Goal: Task Accomplishment & Management: Complete application form

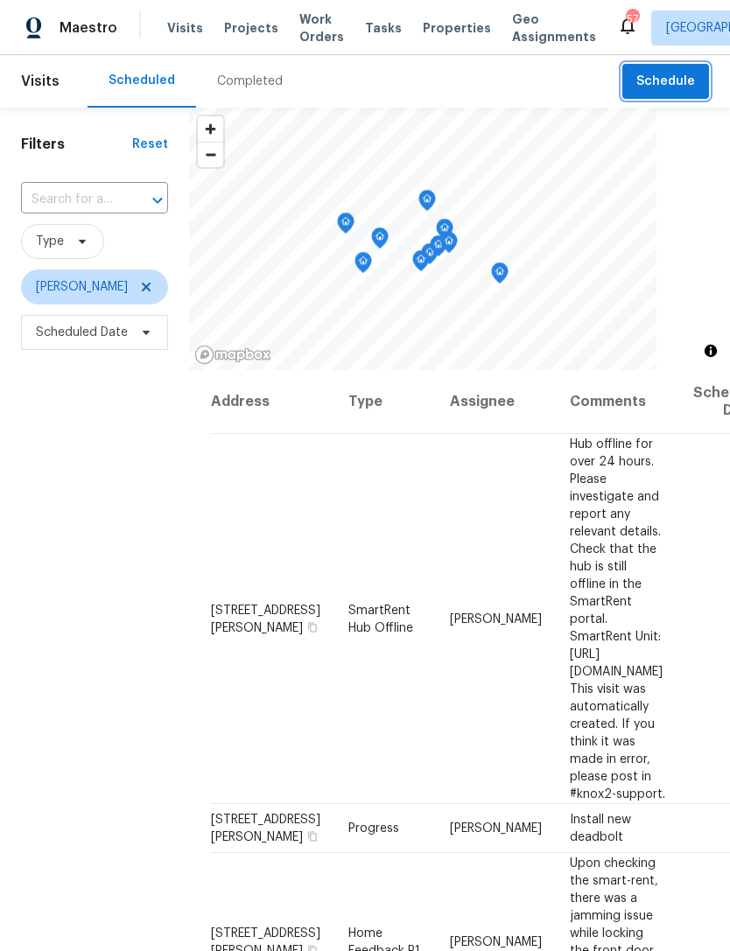
click at [644, 89] on span "Schedule" at bounding box center [665, 82] width 59 height 22
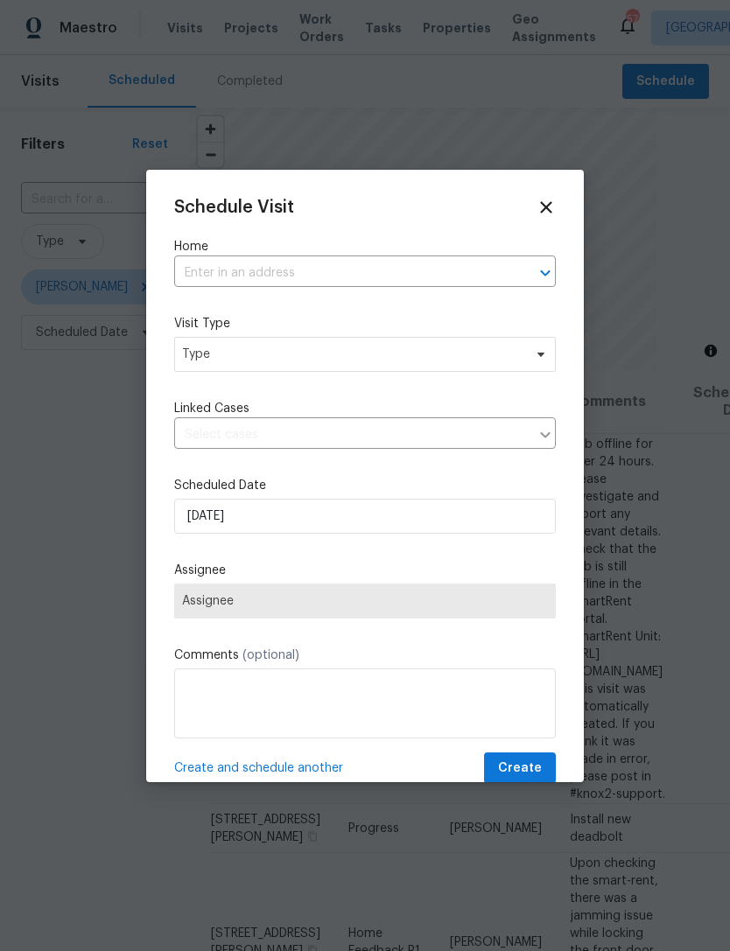
click at [202, 268] on input "text" at bounding box center [340, 273] width 332 height 27
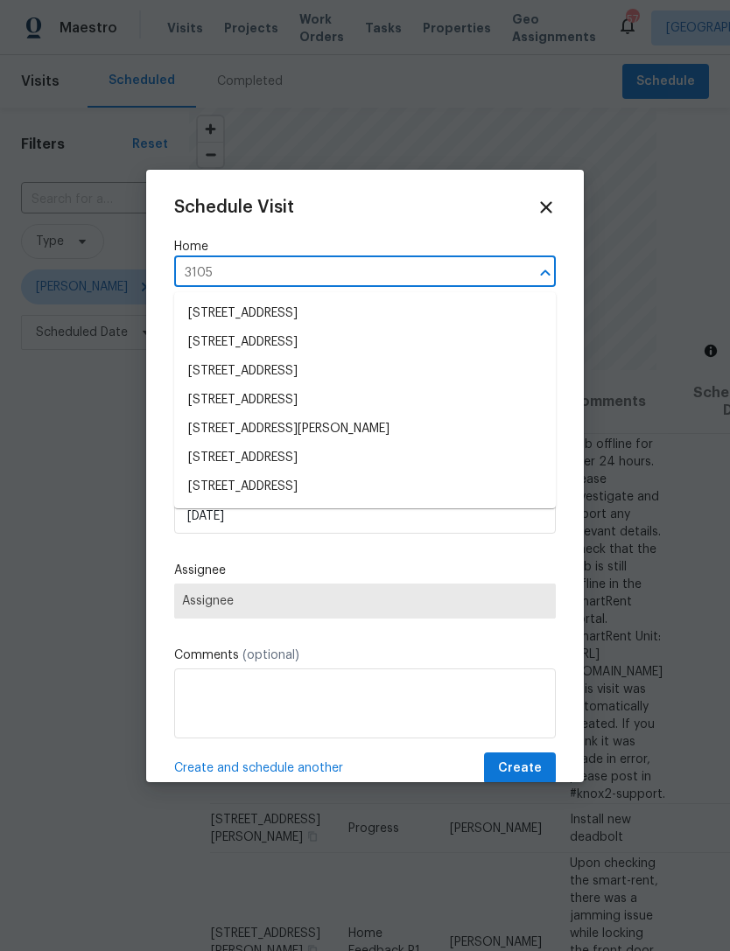
type input "3105 w"
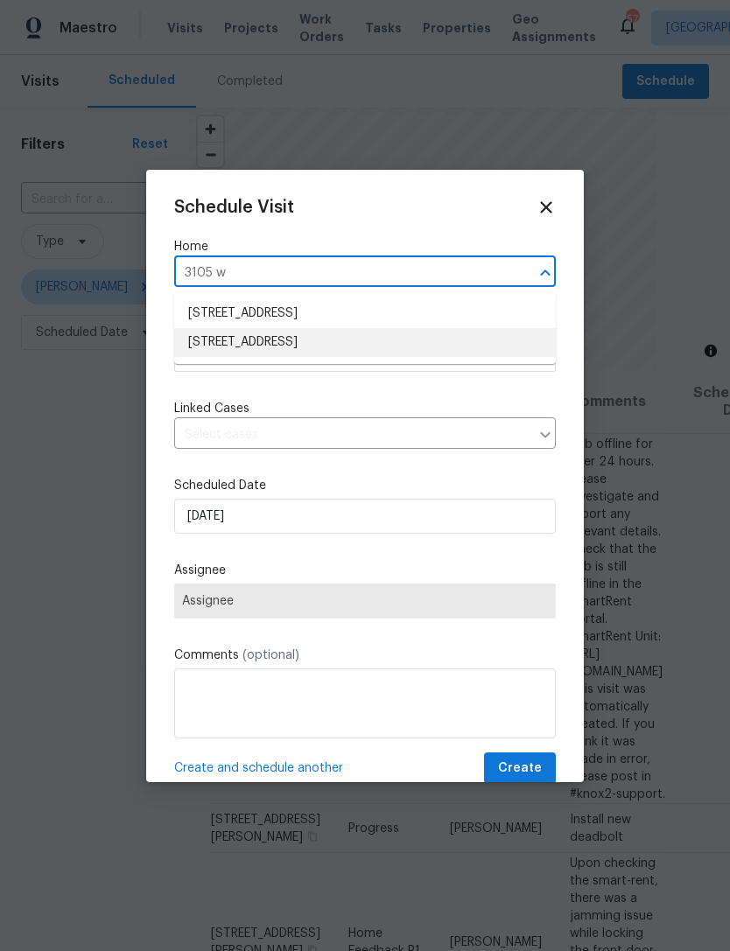
click at [209, 352] on li "[STREET_ADDRESS]" at bounding box center [364, 342] width 381 height 29
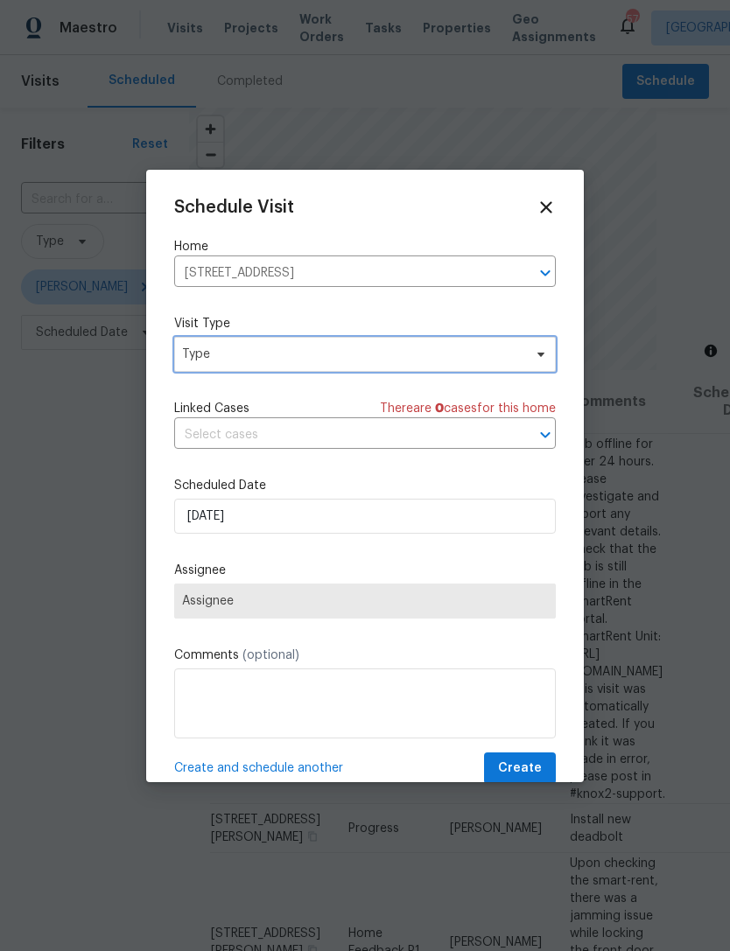
click at [194, 357] on span "Type" at bounding box center [352, 354] width 340 height 17
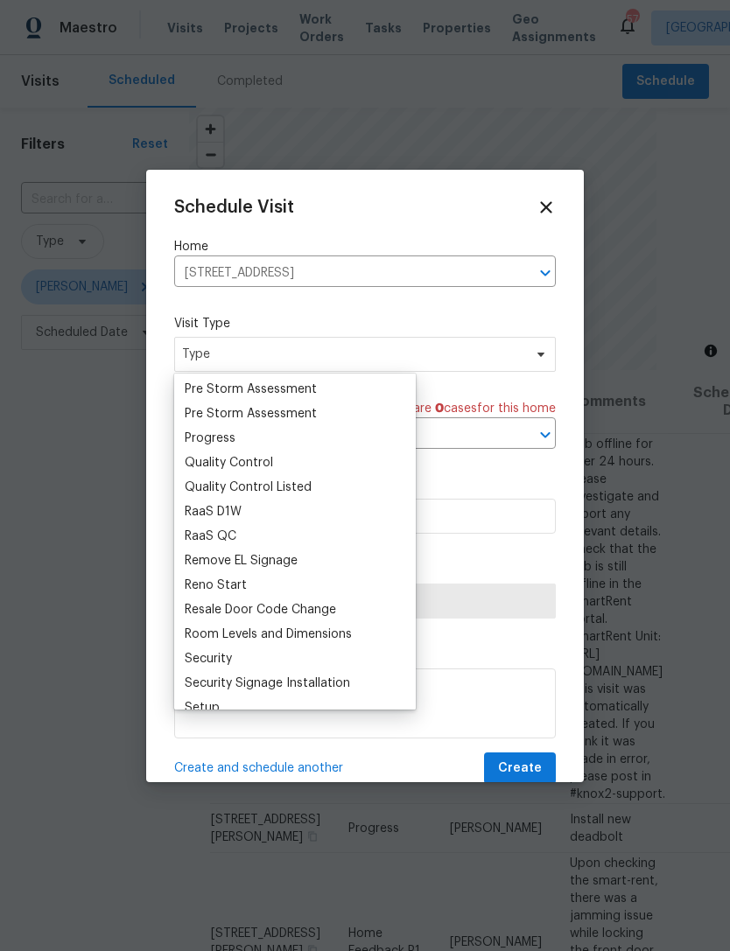
scroll to position [1126, 0]
click at [194, 433] on div "Progress" at bounding box center [210, 438] width 51 height 17
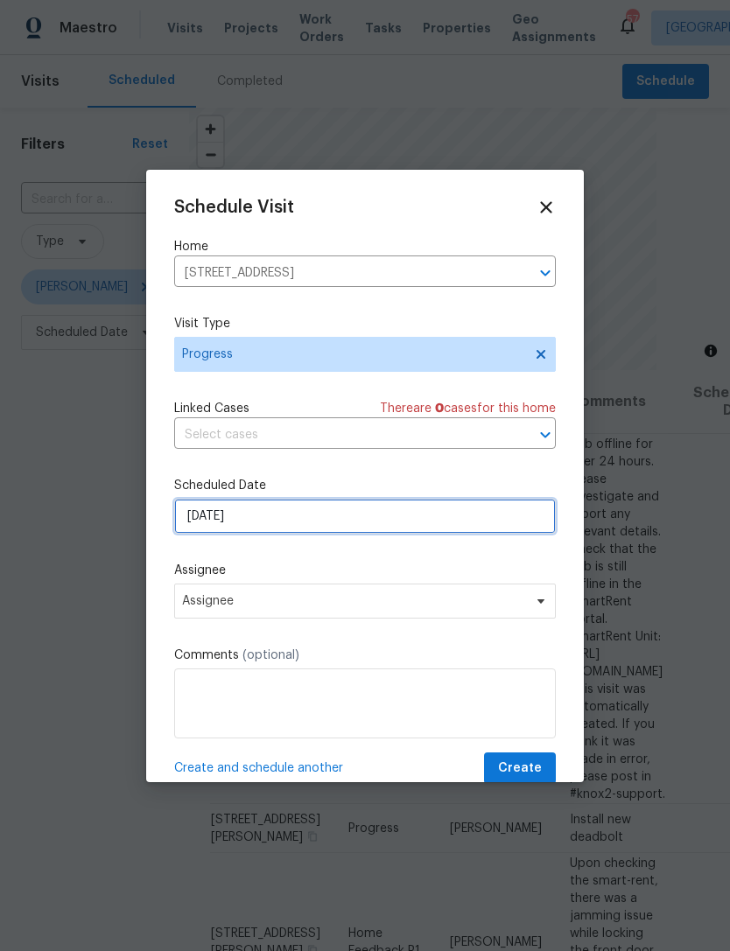
click at [203, 525] on input "[DATE]" at bounding box center [364, 516] width 381 height 35
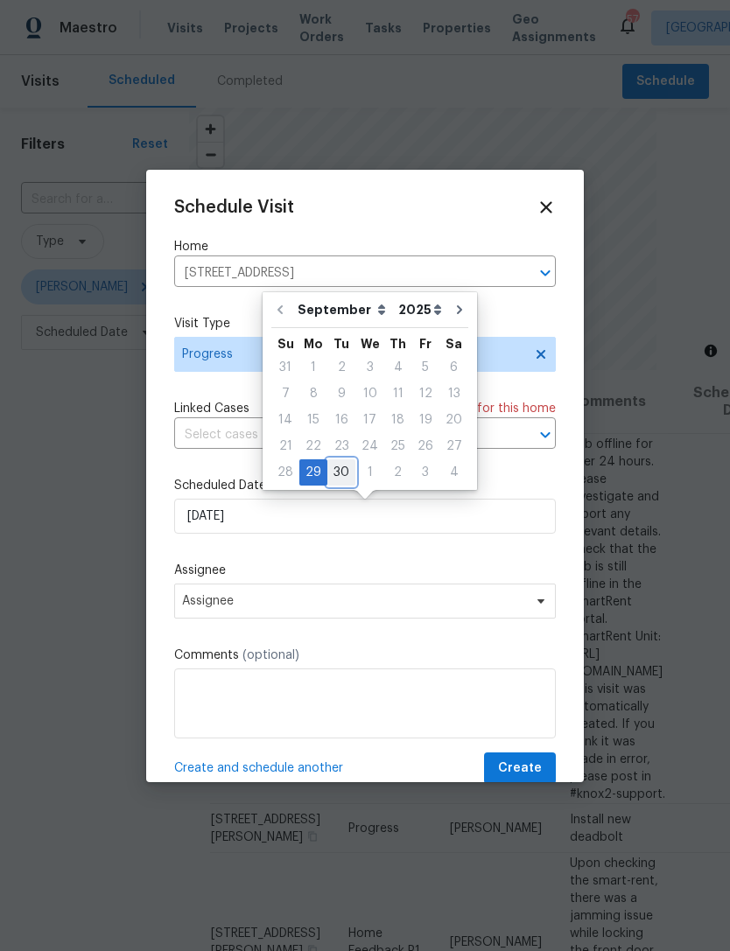
click at [348, 465] on div "30" at bounding box center [341, 472] width 28 height 24
type input "[DATE]"
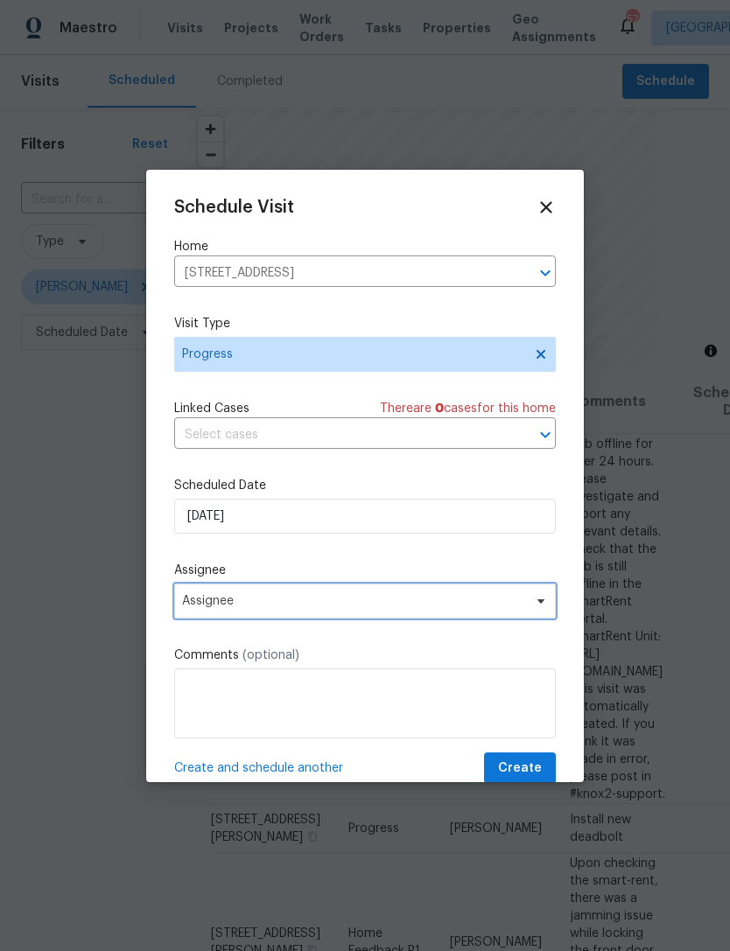
click at [206, 613] on span "Assignee" at bounding box center [364, 600] width 381 height 35
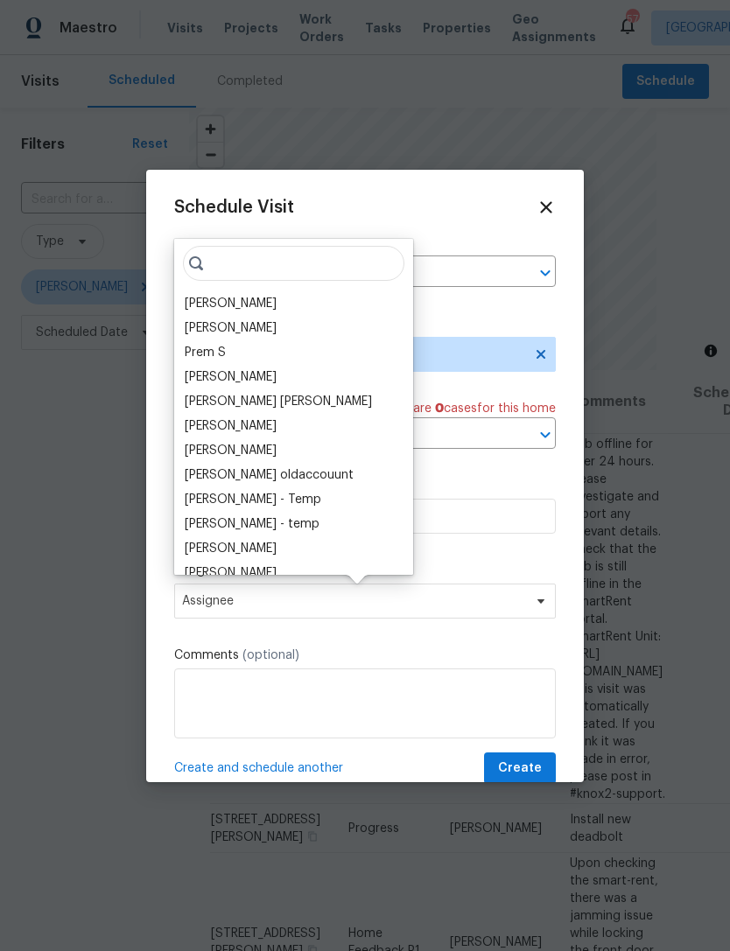
click at [205, 304] on div "[PERSON_NAME]" at bounding box center [231, 303] width 92 height 17
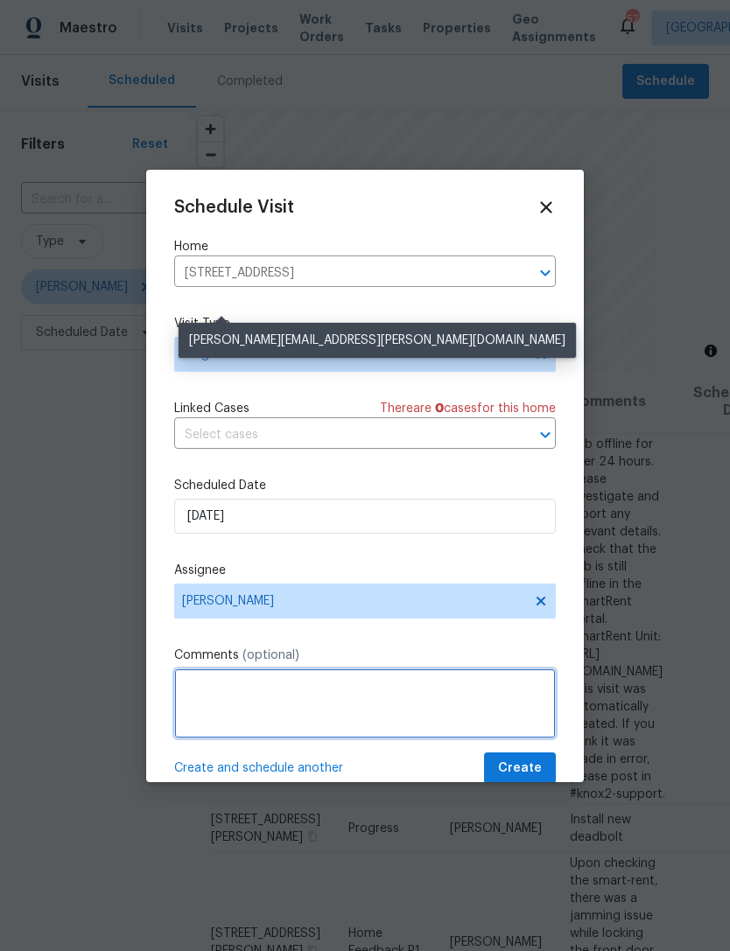
click at [234, 693] on textarea at bounding box center [364, 703] width 381 height 70
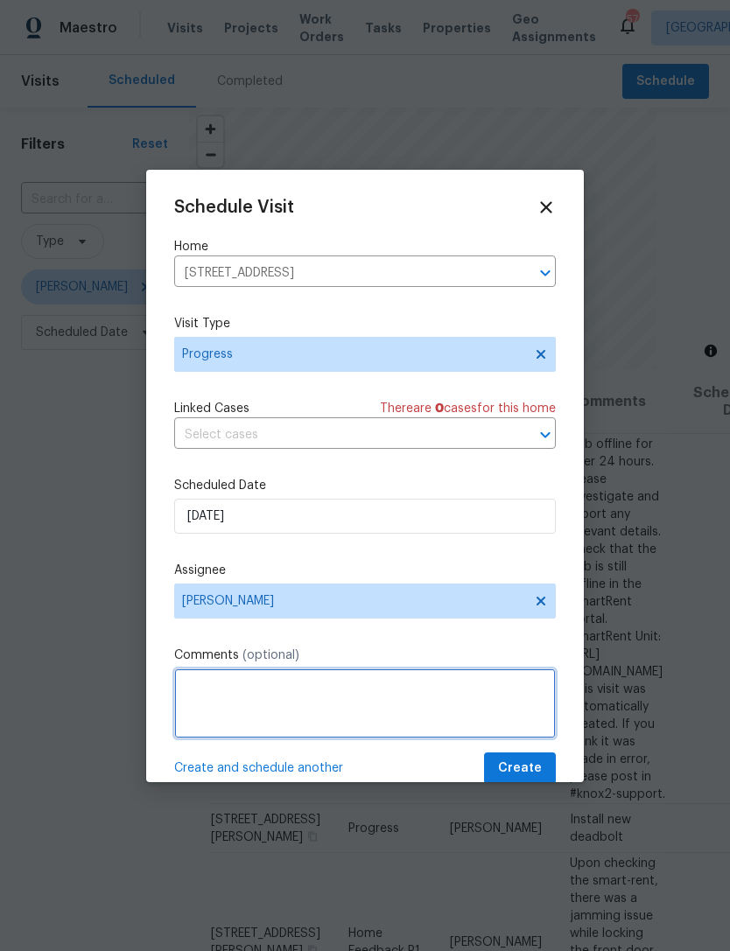
scroll to position [56, 0]
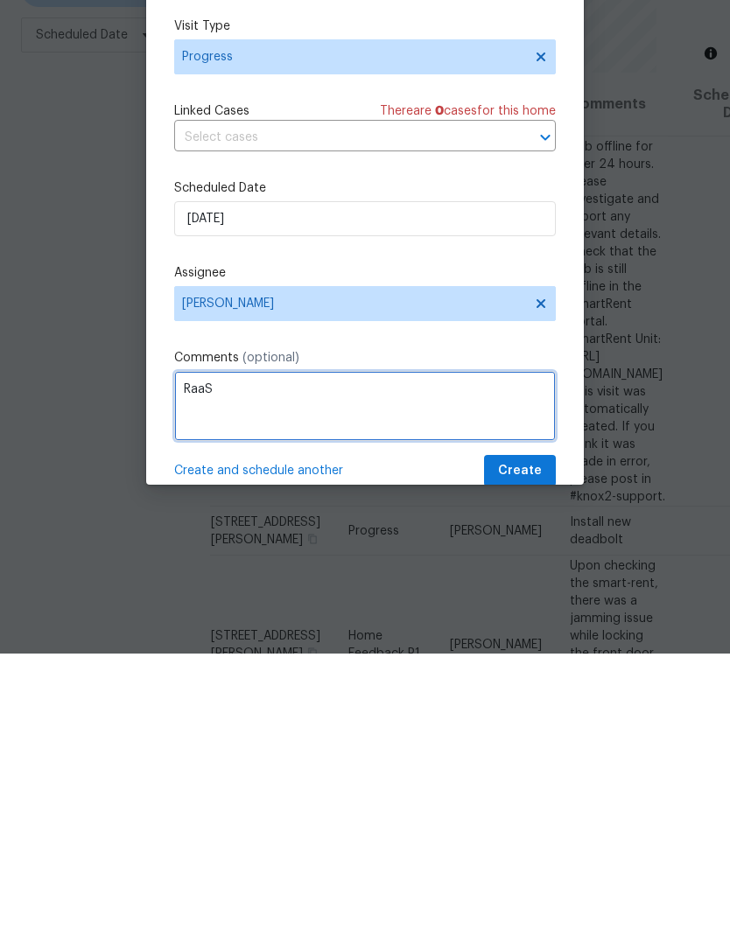
type textarea "RaaS"
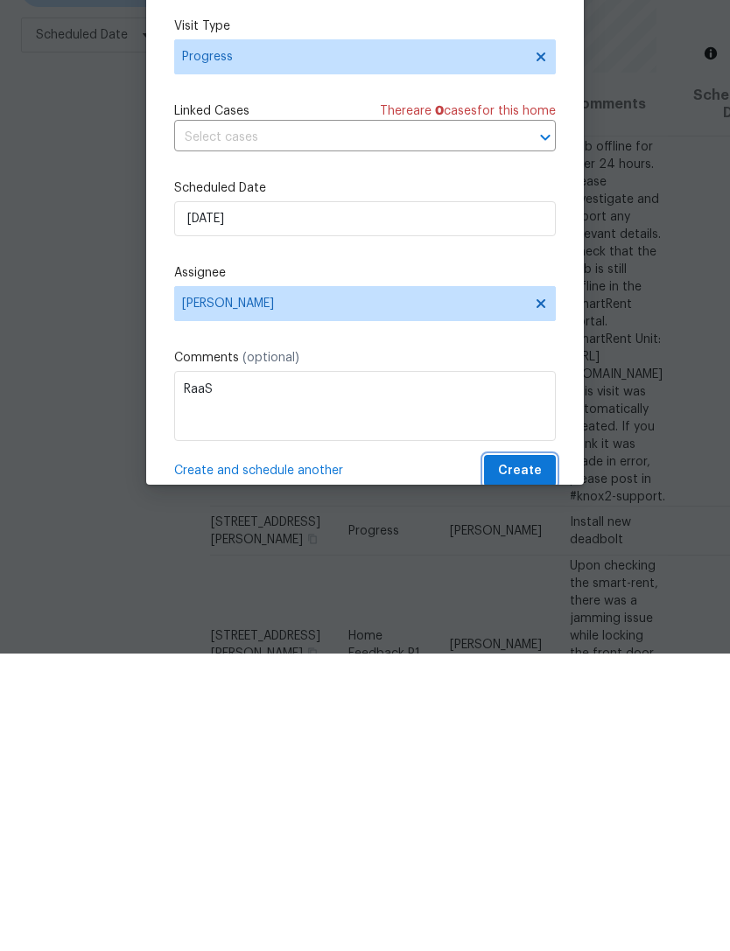
click at [541, 758] on span "Create" at bounding box center [520, 769] width 44 height 22
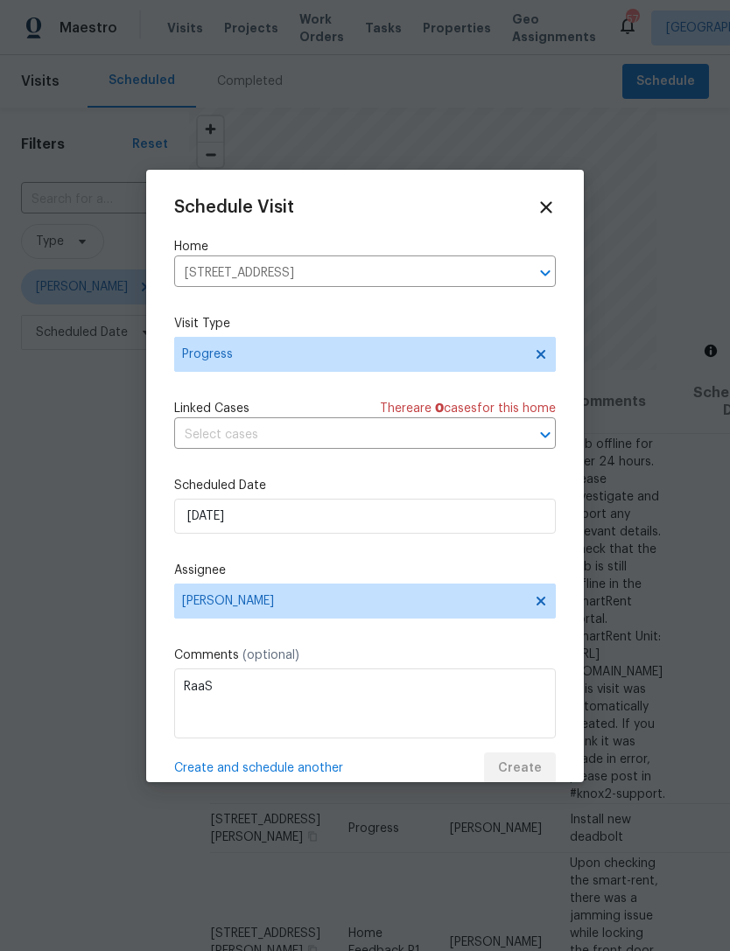
scroll to position [0, 0]
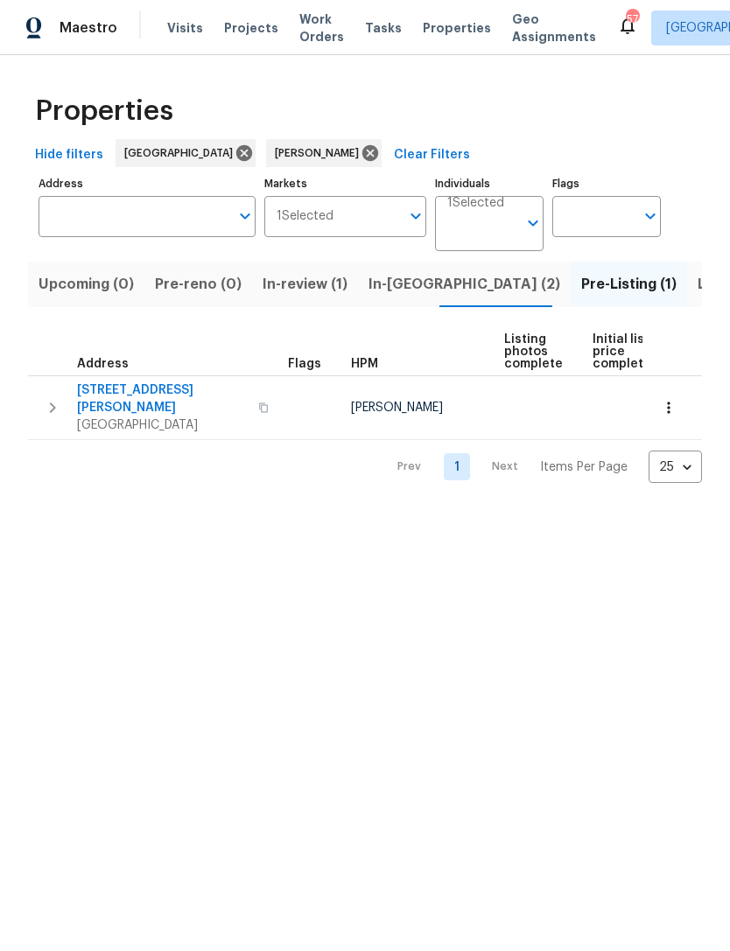
click at [368, 289] on span "In-[GEOGRAPHIC_DATA] (2)" at bounding box center [464, 284] width 192 height 24
